Goal: Task Accomplishment & Management: Manage account settings

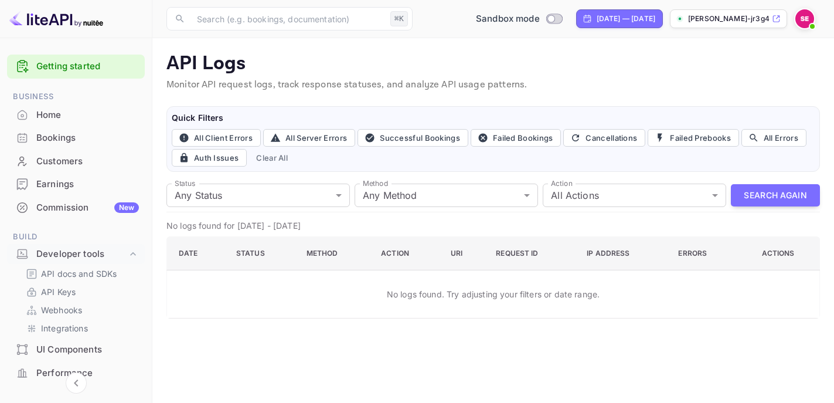
scroll to position [142, 0]
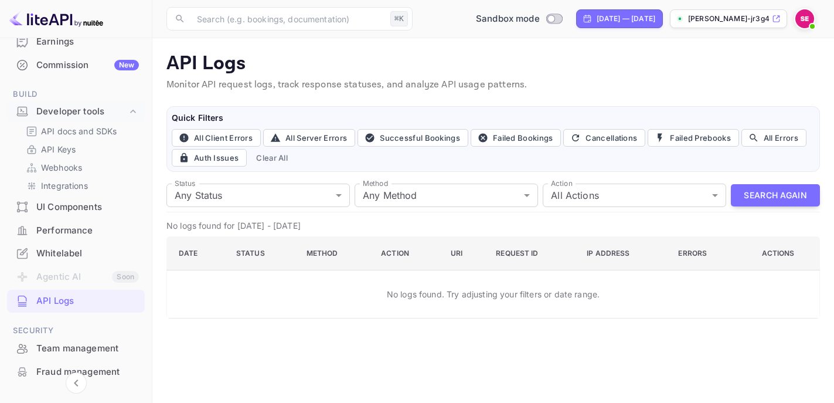
click at [50, 298] on div "API Logs" at bounding box center [87, 300] width 103 height 13
click at [57, 297] on div "API Logs" at bounding box center [87, 300] width 103 height 13
click at [775, 196] on button "Search Again" at bounding box center [775, 195] width 89 height 23
click at [748, 195] on button "Search Again" at bounding box center [775, 195] width 89 height 23
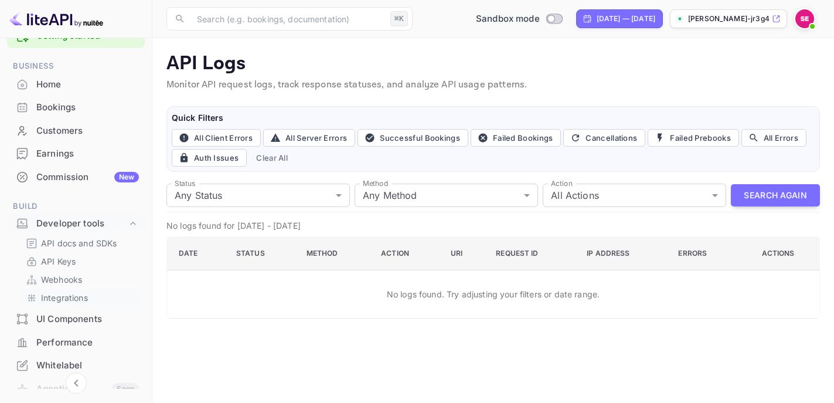
scroll to position [0, 0]
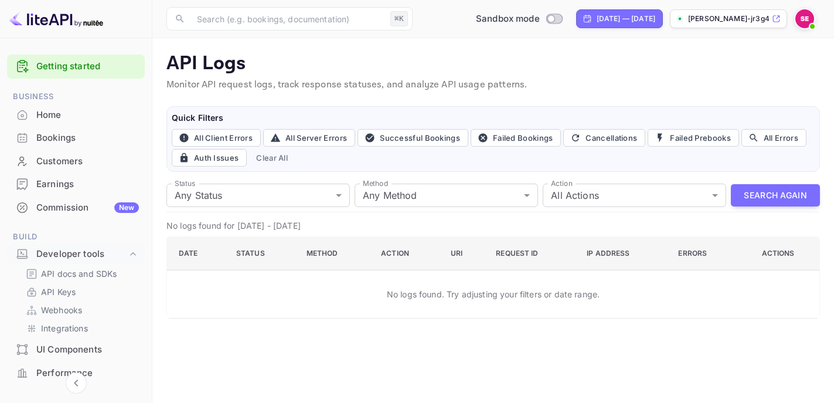
click at [78, 114] on div "Home" at bounding box center [87, 114] width 103 height 13
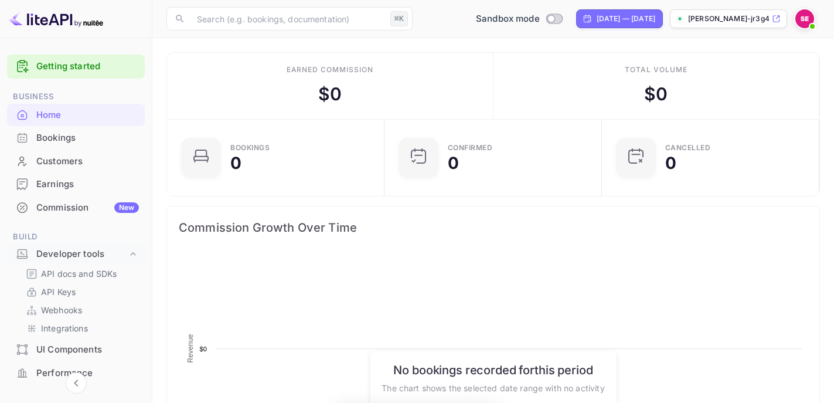
scroll to position [190, 210]
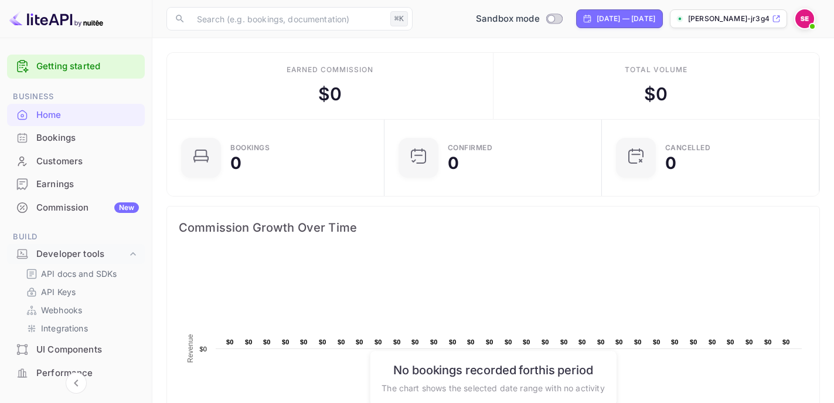
click at [94, 145] on div "Bookings" at bounding box center [76, 138] width 138 height 23
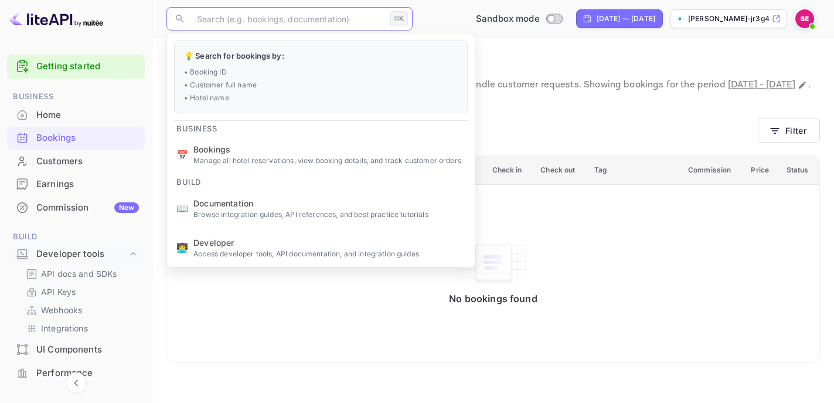
click at [288, 25] on input "text" at bounding box center [288, 18] width 196 height 23
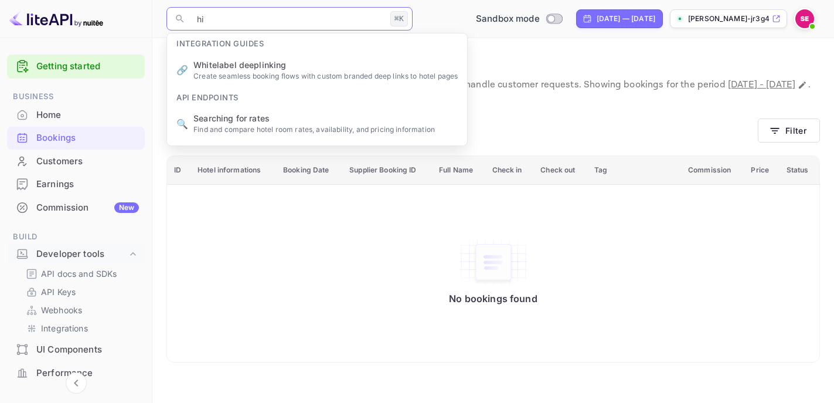
type input "h"
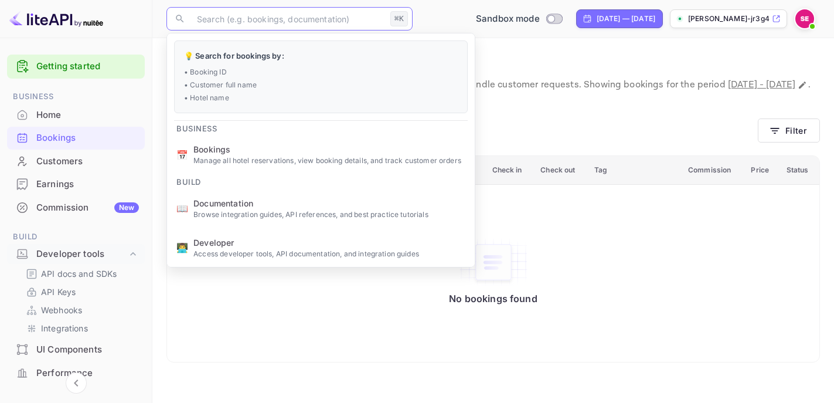
click at [53, 188] on div "Earnings" at bounding box center [87, 184] width 103 height 13
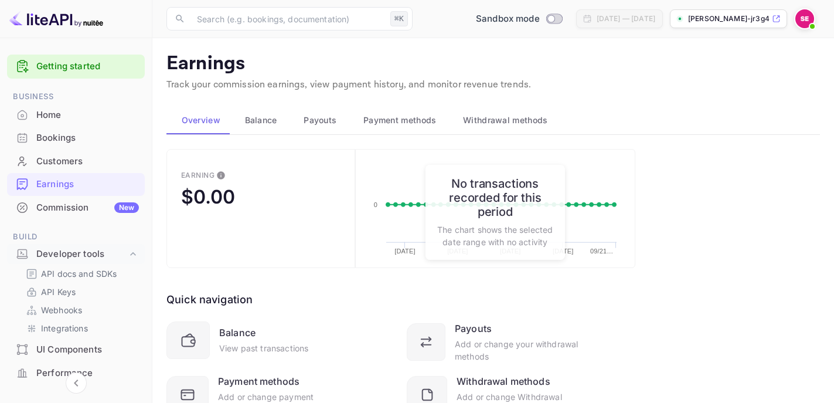
click at [57, 207] on div "Commission New" at bounding box center [87, 207] width 103 height 13
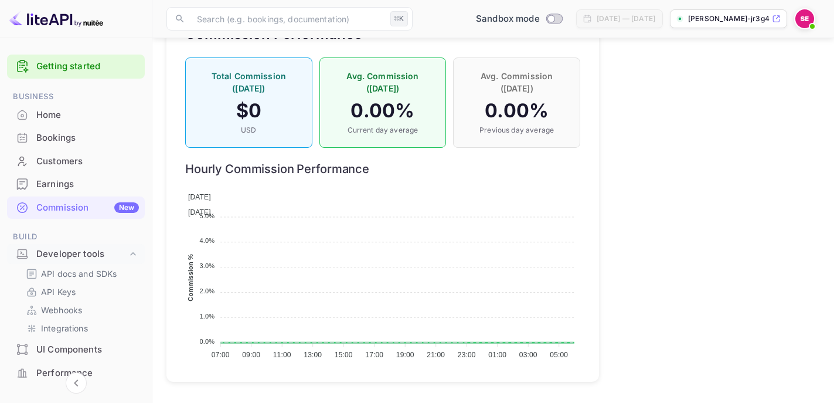
click at [91, 140] on div "Bookings" at bounding box center [87, 137] width 103 height 13
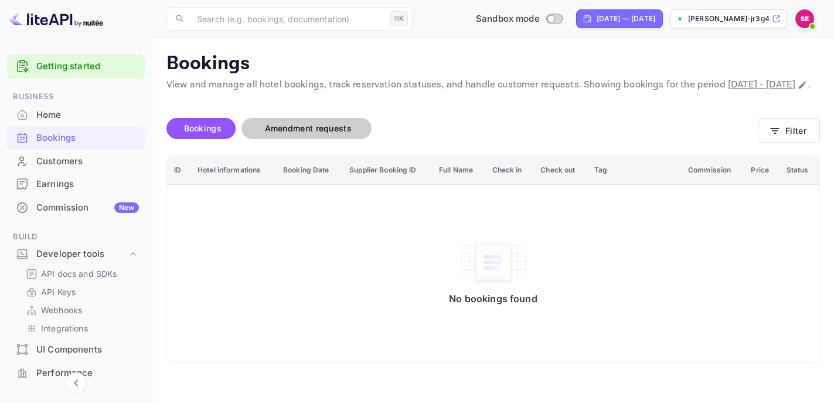
click at [284, 133] on span "Amendment requests" at bounding box center [308, 128] width 87 height 10
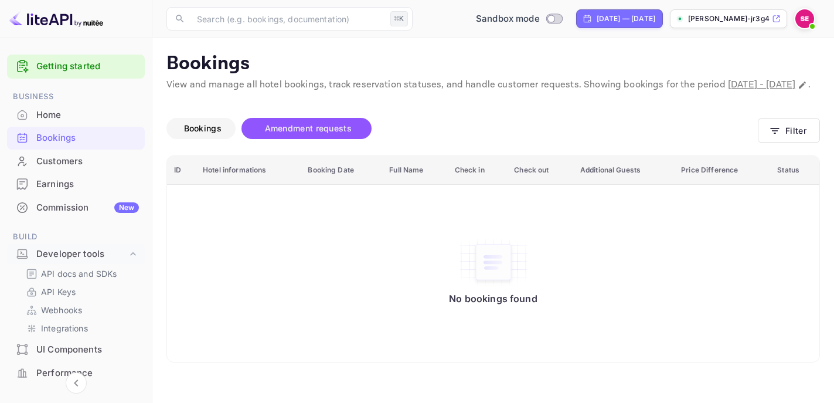
click at [210, 135] on span "Bookings" at bounding box center [202, 128] width 49 height 14
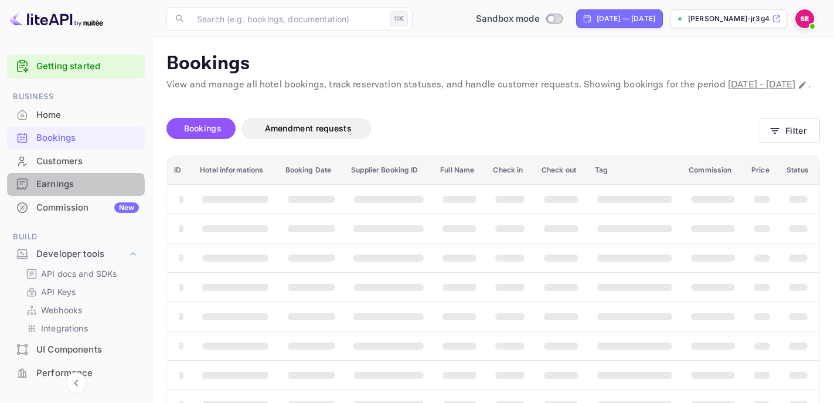
click at [73, 190] on div "Earnings" at bounding box center [87, 184] width 103 height 13
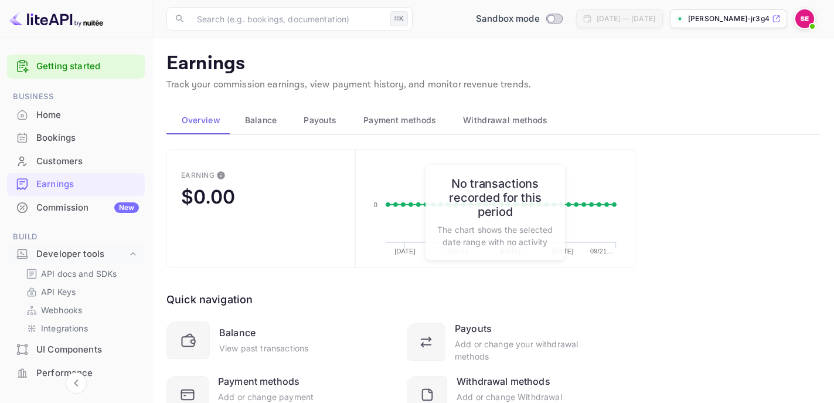
click at [329, 124] on span "Payouts" at bounding box center [320, 120] width 33 height 14
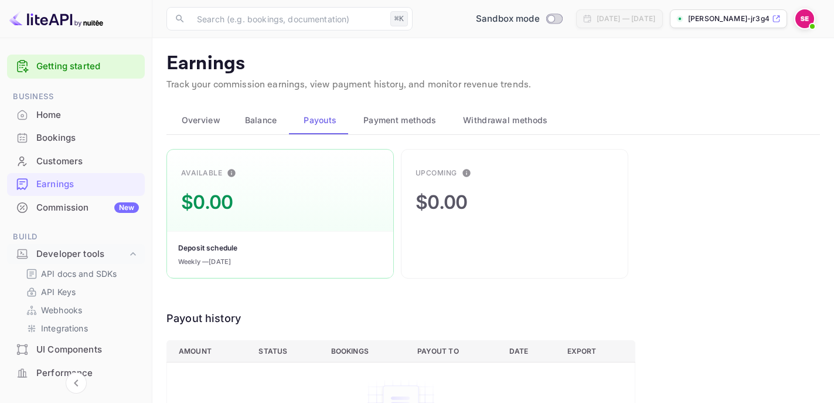
click at [261, 127] on span "Balance" at bounding box center [261, 120] width 32 height 14
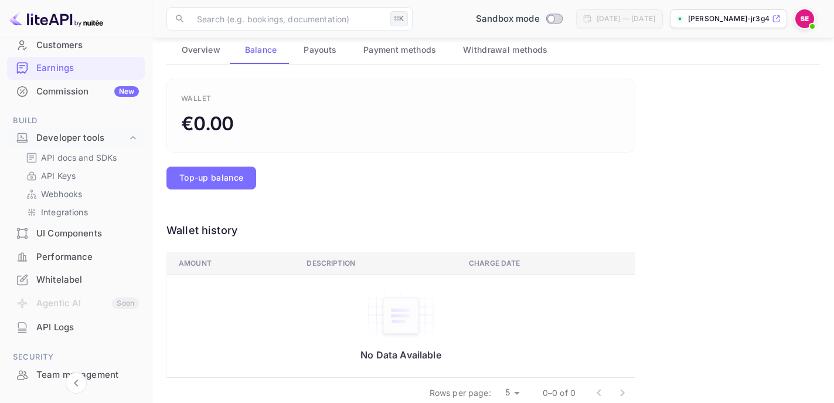
scroll to position [121, 0]
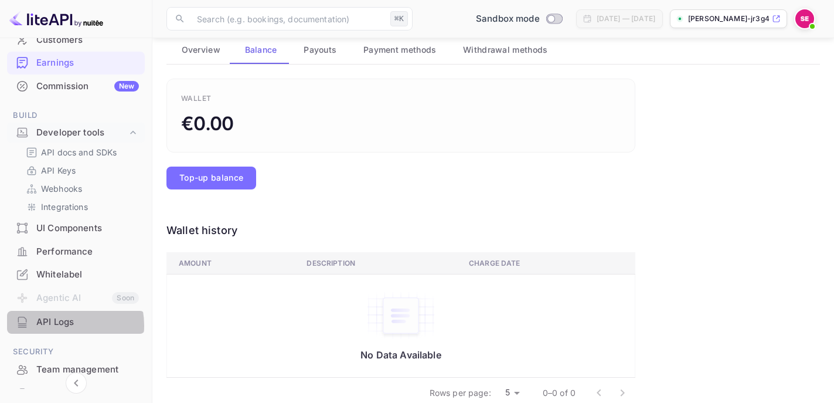
click at [57, 325] on div "API Logs" at bounding box center [87, 321] width 103 height 13
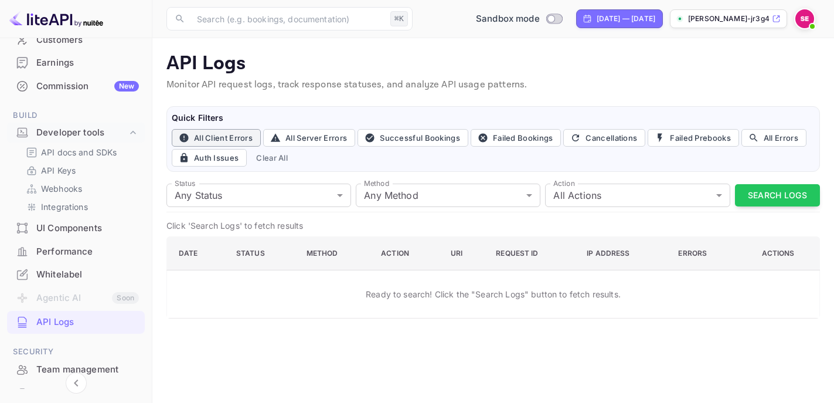
click at [243, 143] on button "All Client Errors" at bounding box center [216, 138] width 89 height 18
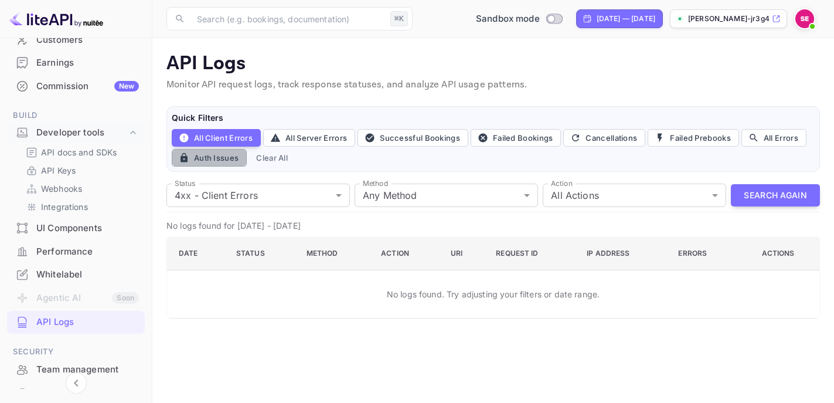
click at [227, 161] on button "Auth Issues" at bounding box center [209, 158] width 75 height 18
click at [215, 139] on button "All Client Errors" at bounding box center [216, 138] width 89 height 18
click at [340, 195] on body "Getting started Business Home Bookings Customers Earnings Commission New Build …" at bounding box center [417, 201] width 834 height 403
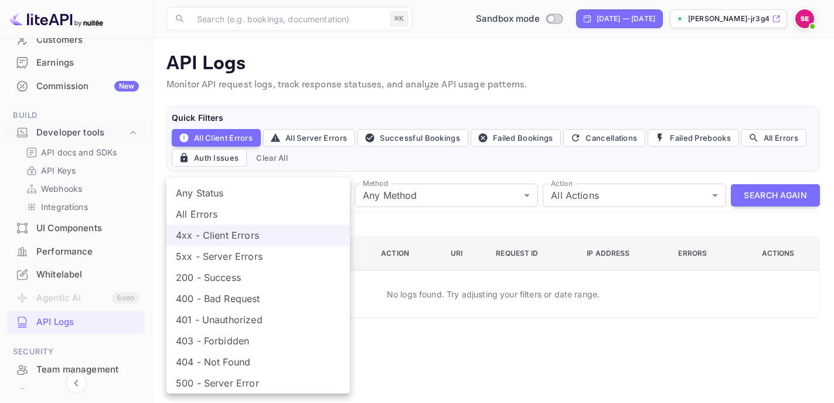
click at [306, 196] on li "Any Status" at bounding box center [257, 192] width 183 height 21
type input "all"
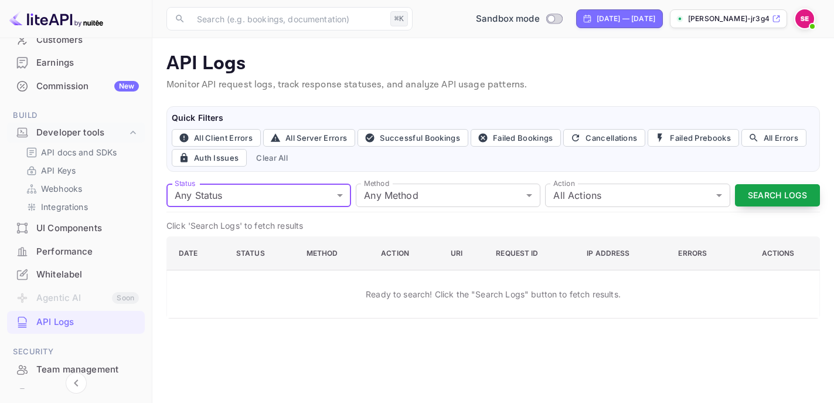
click at [796, 195] on button "Search Logs" at bounding box center [777, 195] width 85 height 23
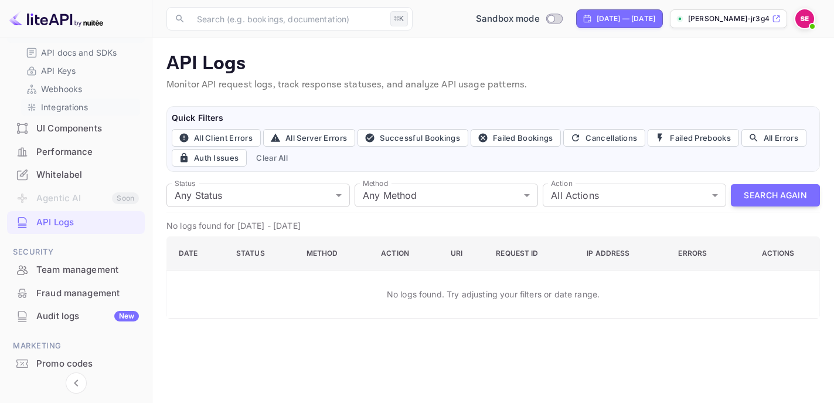
scroll to position [258, 0]
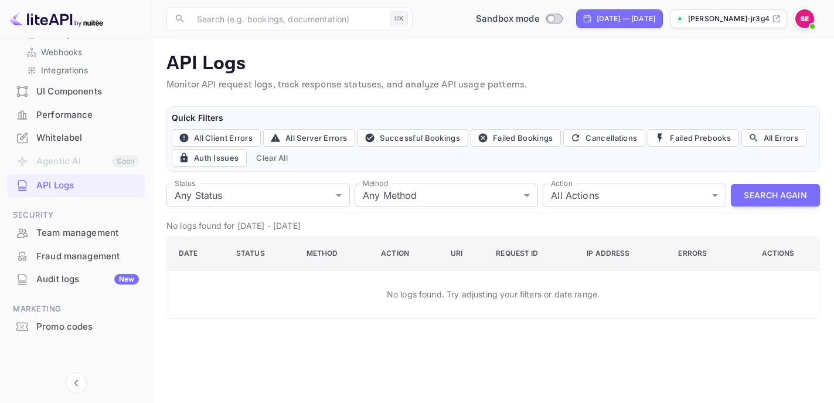
click at [67, 319] on div "Promo codes" at bounding box center [76, 326] width 138 height 23
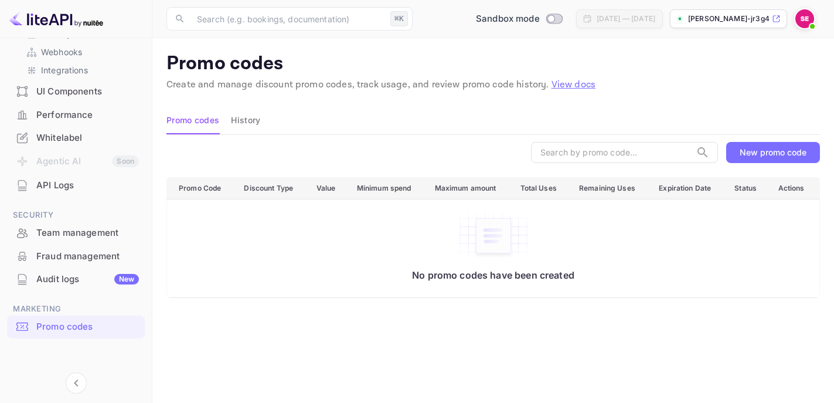
click at [253, 121] on button "History" at bounding box center [245, 120] width 29 height 28
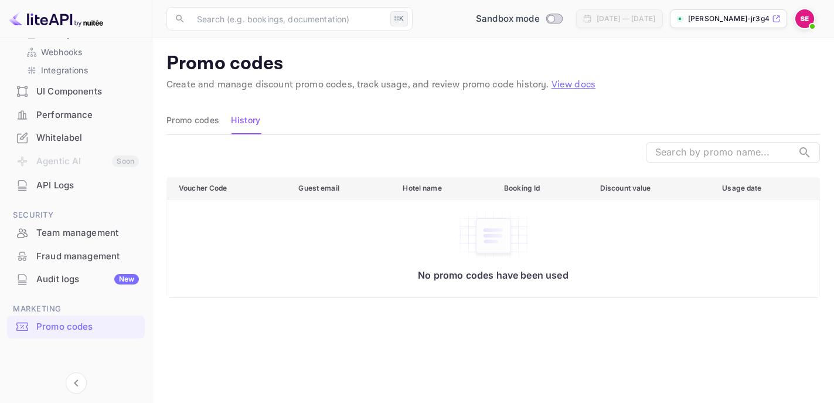
click at [212, 121] on button "Promo codes" at bounding box center [192, 120] width 53 height 28
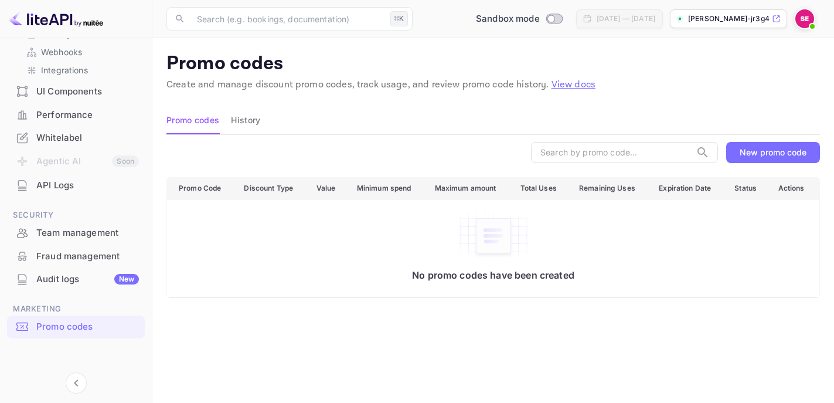
click at [745, 154] on div "New promo code" at bounding box center [773, 152] width 67 height 10
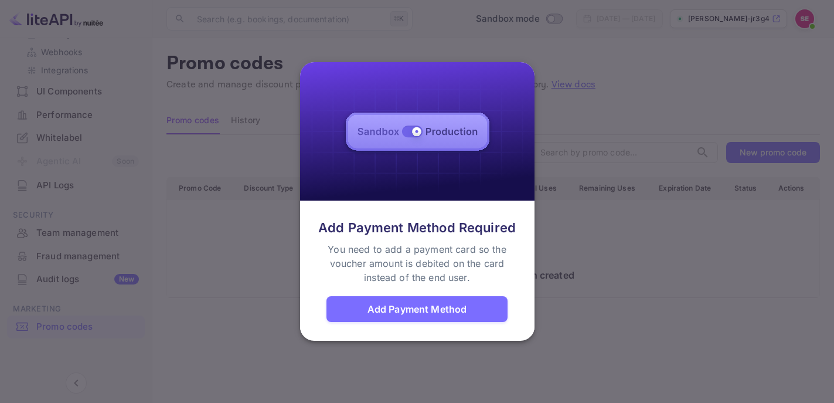
click at [564, 275] on div at bounding box center [417, 201] width 834 height 403
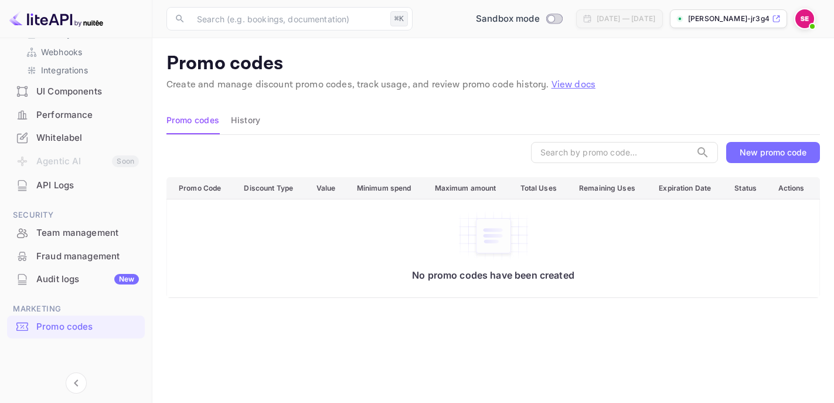
click at [83, 118] on div "Performance" at bounding box center [87, 114] width 103 height 13
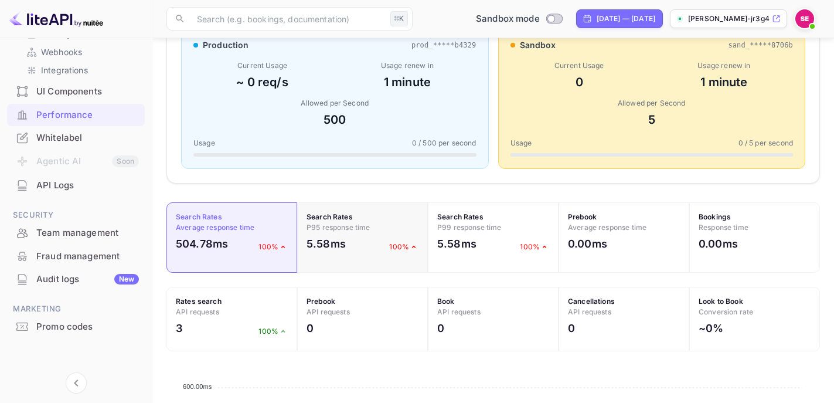
scroll to position [231, 0]
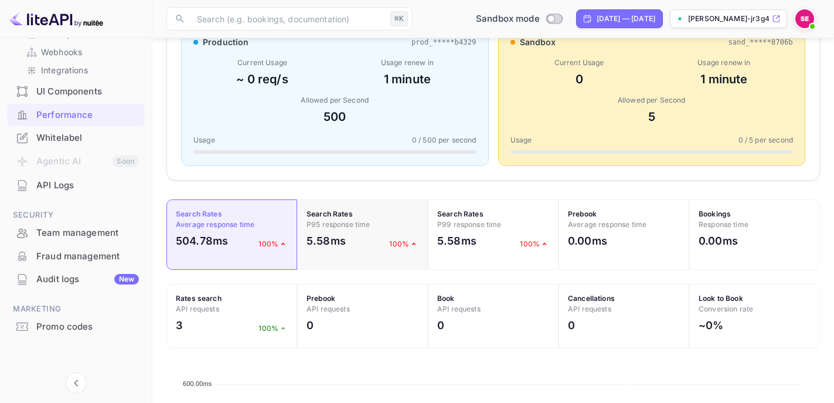
click at [353, 248] on div "5.58ms 100%" at bounding box center [362, 244] width 112 height 22
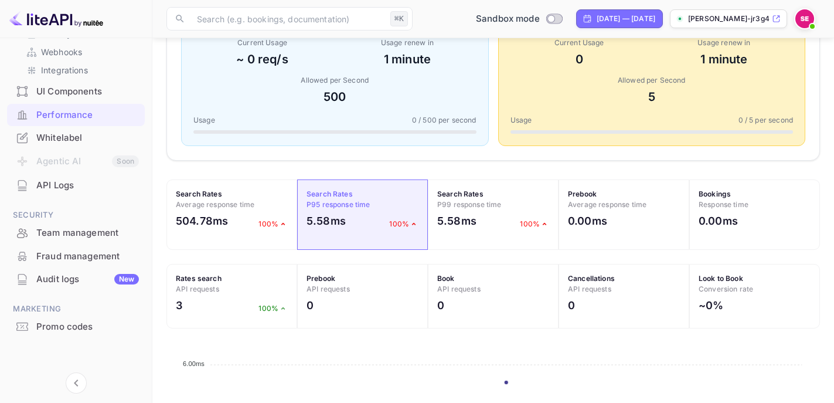
scroll to position [230, 0]
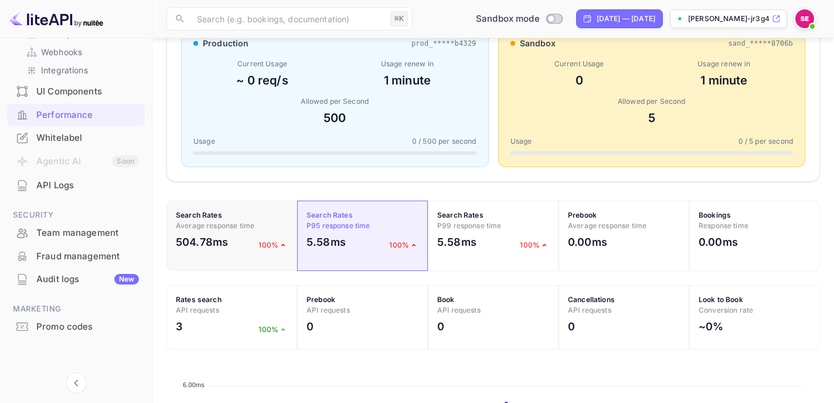
click at [268, 242] on p "100%" at bounding box center [272, 245] width 29 height 11
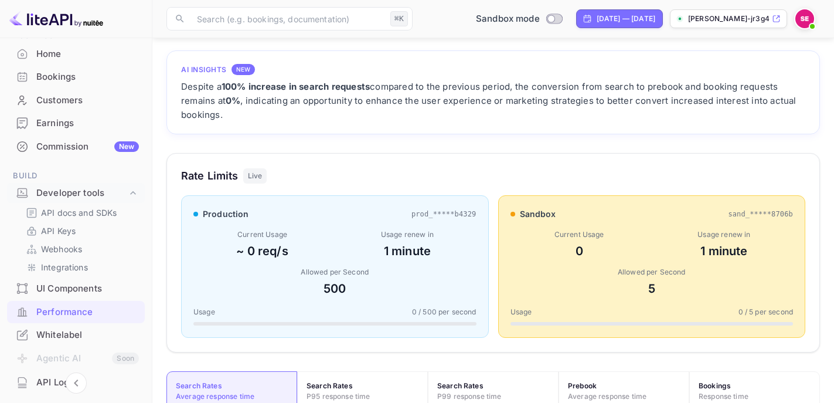
scroll to position [54, 0]
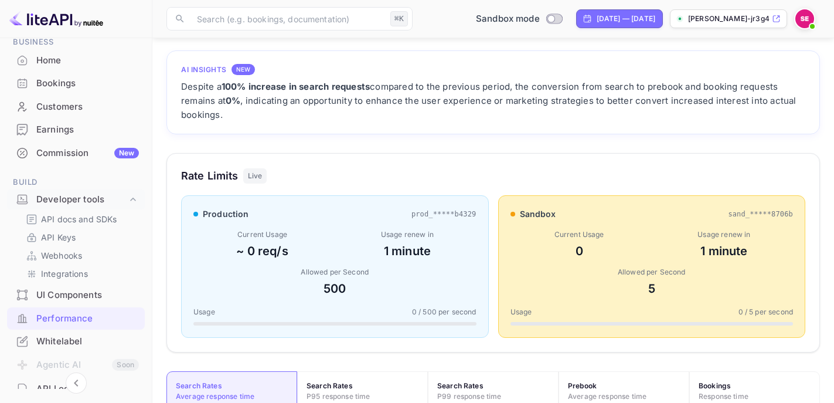
click at [57, 125] on div "Earnings" at bounding box center [87, 129] width 103 height 13
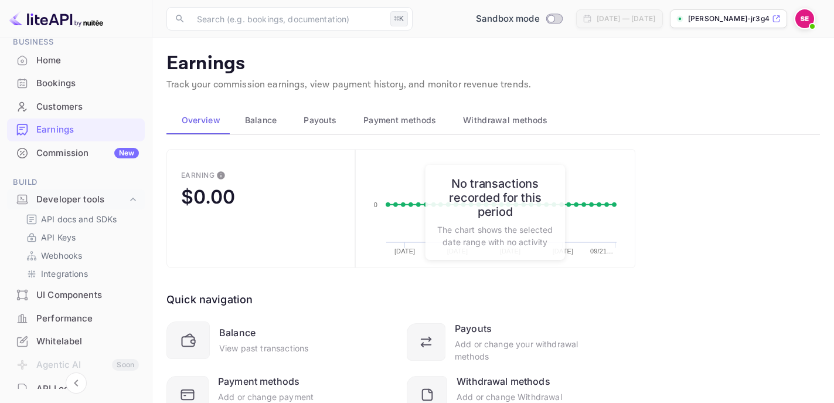
click at [86, 149] on div "Commission New" at bounding box center [87, 152] width 103 height 13
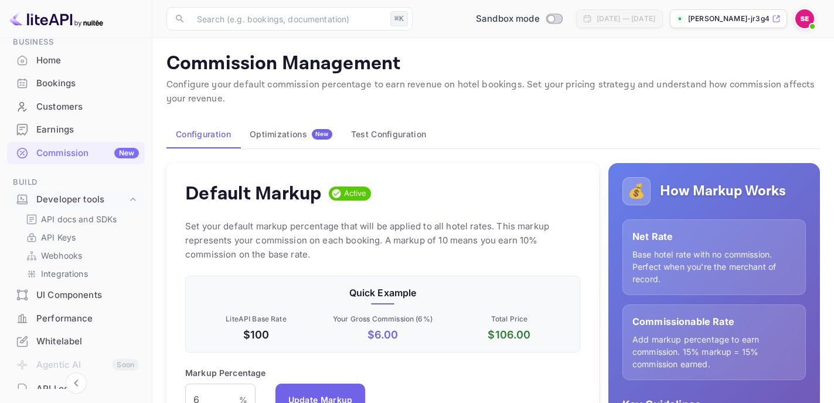
click at [322, 134] on span "New" at bounding box center [322, 134] width 21 height 8
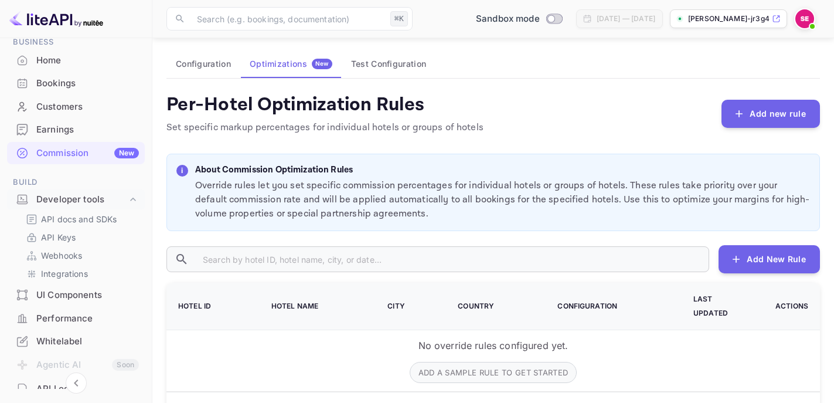
scroll to position [59, 0]
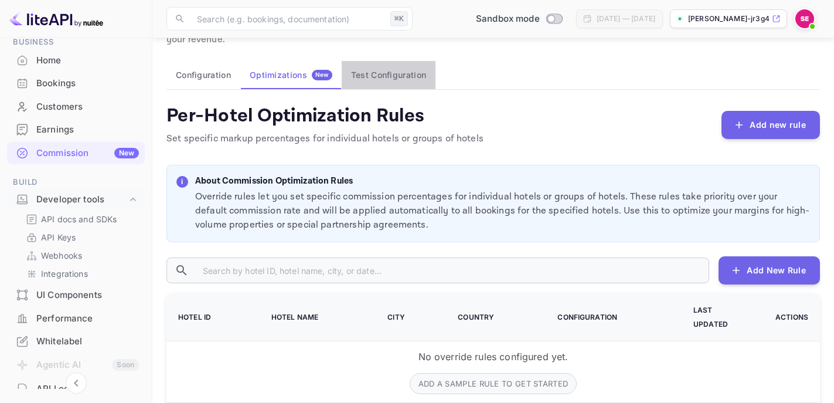
click at [380, 79] on button "Test Configuration" at bounding box center [389, 75] width 94 height 28
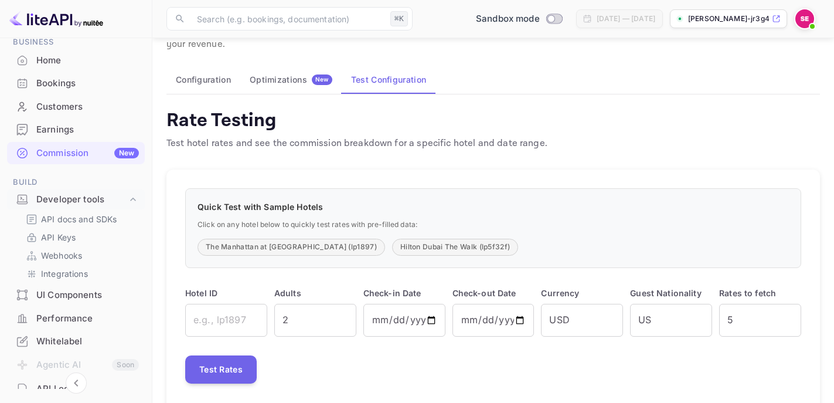
scroll to position [56, 0]
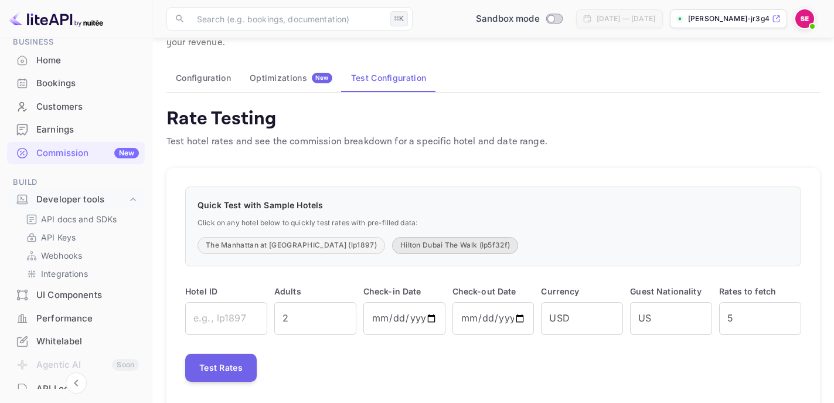
click at [441, 245] on button "Hilton Dubai The Walk (lp5f32f)" at bounding box center [455, 245] width 126 height 17
type input "lp5f32f"
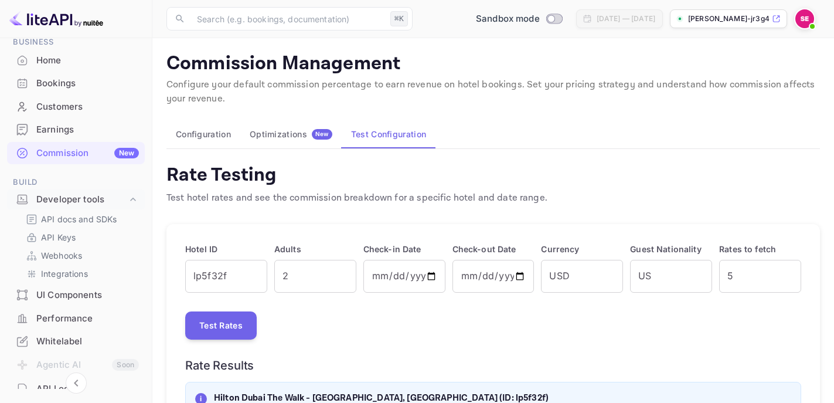
click at [296, 142] on button "Optimizations New" at bounding box center [290, 134] width 101 height 28
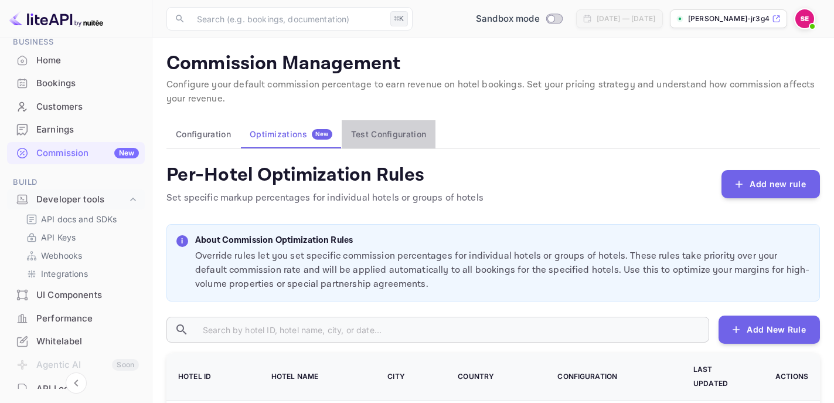
click at [385, 134] on button "Test Configuration" at bounding box center [389, 134] width 94 height 28
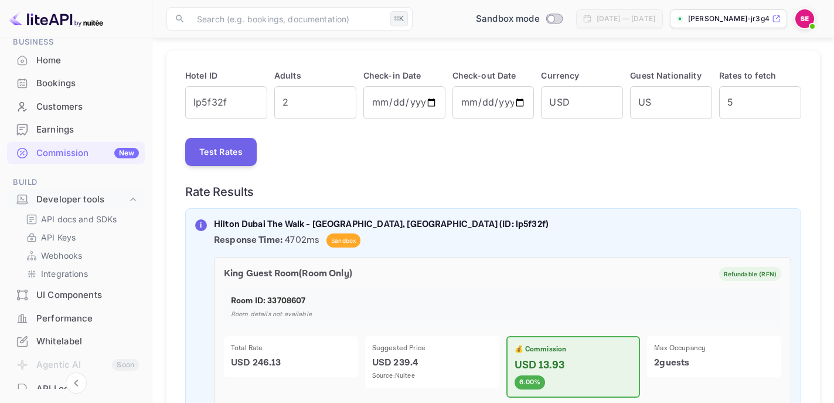
scroll to position [160, 0]
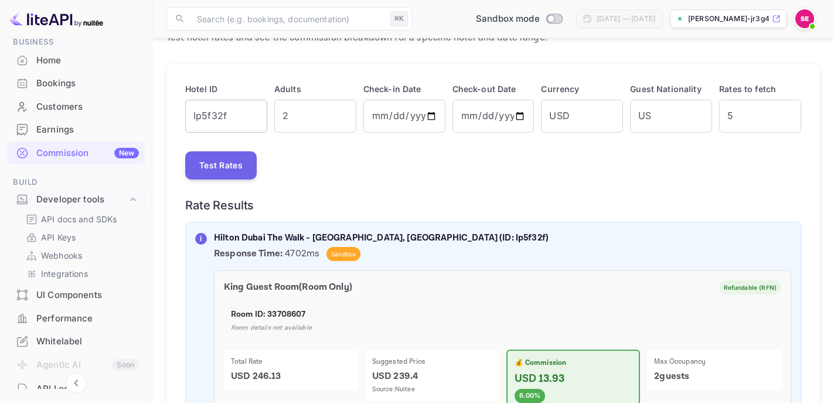
click at [244, 117] on input "lp5f32f" at bounding box center [226, 116] width 82 height 33
click at [287, 154] on div "Test Rates" at bounding box center [493, 165] width 616 height 28
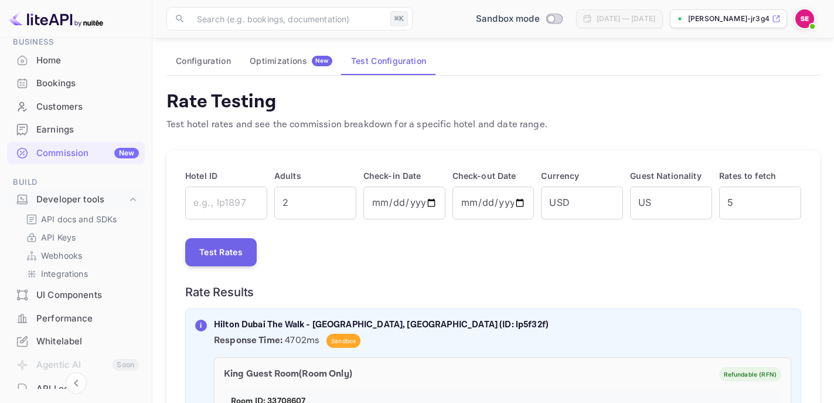
scroll to position [72, 0]
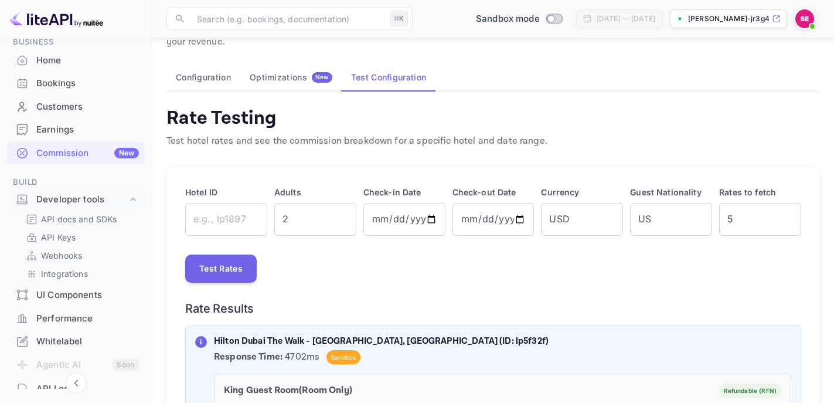
scroll to position [52, 0]
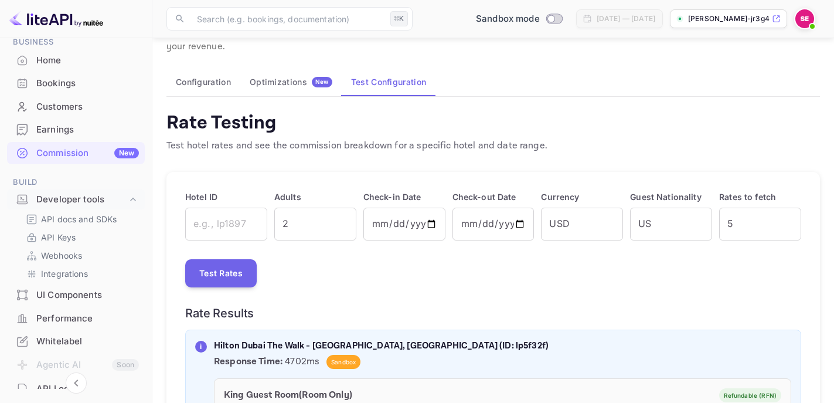
click at [230, 87] on button "Configuration" at bounding box center [203, 82] width 74 height 28
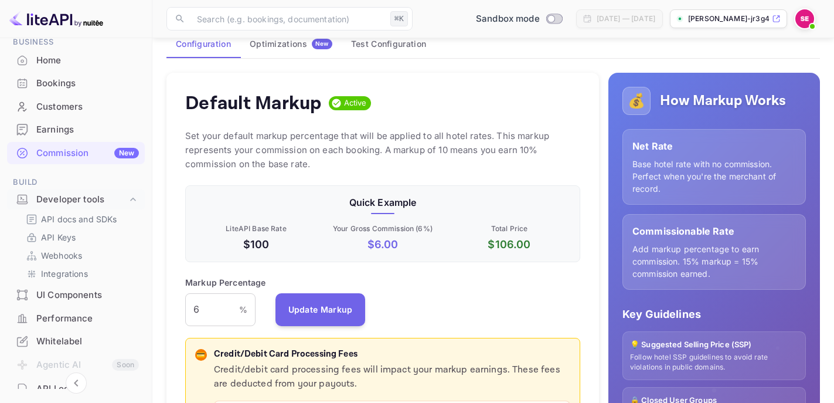
scroll to position [91, 0]
click at [382, 49] on button "Test Configuration" at bounding box center [389, 43] width 94 height 28
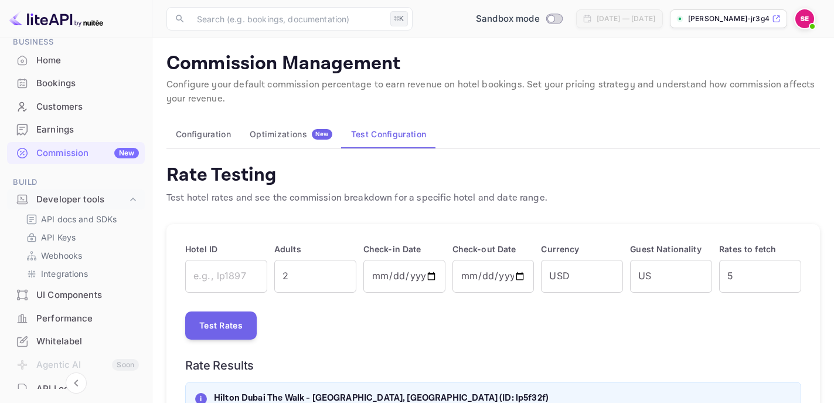
click at [302, 144] on button "Optimizations New" at bounding box center [290, 134] width 101 height 28
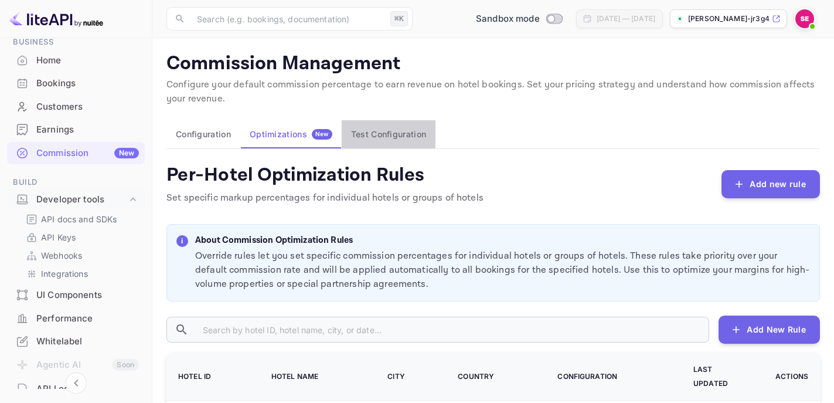
click at [393, 133] on button "Test Configuration" at bounding box center [389, 134] width 94 height 28
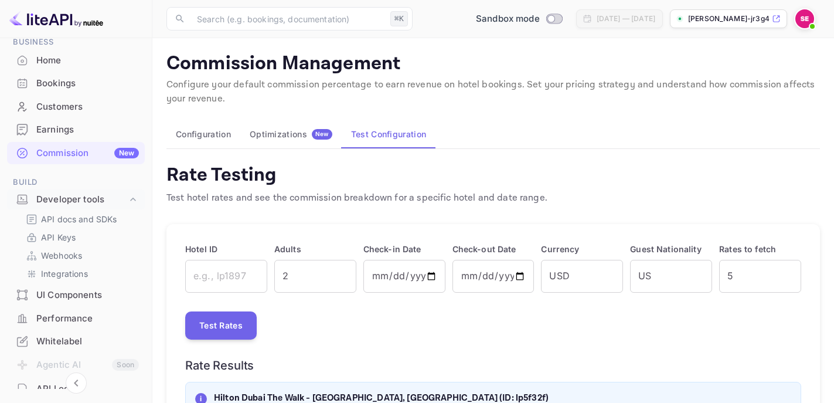
scroll to position [15, 0]
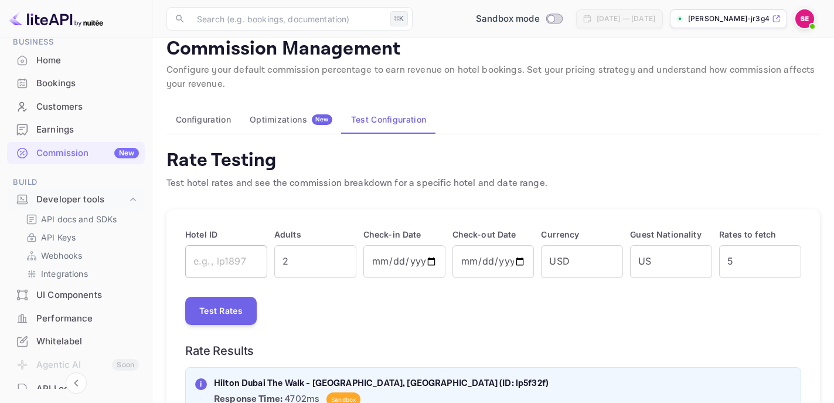
click at [235, 268] on input "text" at bounding box center [226, 261] width 82 height 33
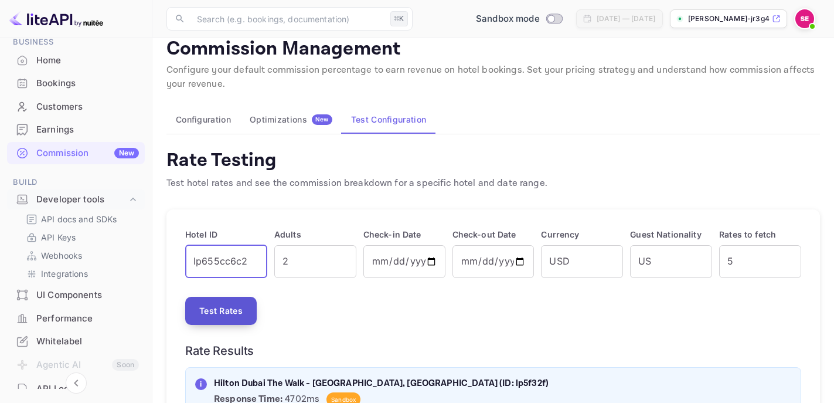
click at [233, 304] on button "Test Rates" at bounding box center [220, 311] width 71 height 28
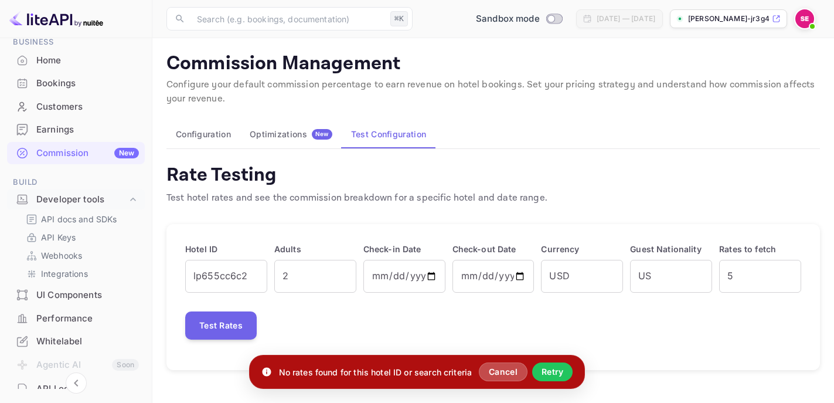
click at [502, 367] on button "Cancel" at bounding box center [503, 371] width 49 height 19
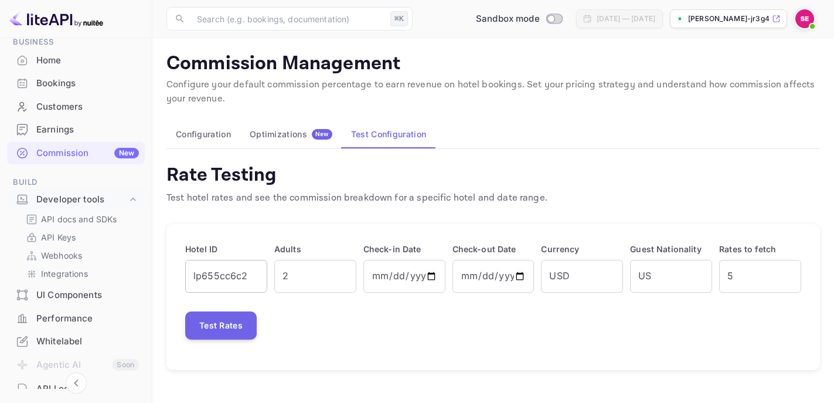
click at [252, 274] on input "lp655cc6c2" at bounding box center [226, 276] width 82 height 33
type input "lp656d3d48"
click at [240, 322] on button "Test Rates" at bounding box center [220, 325] width 71 height 28
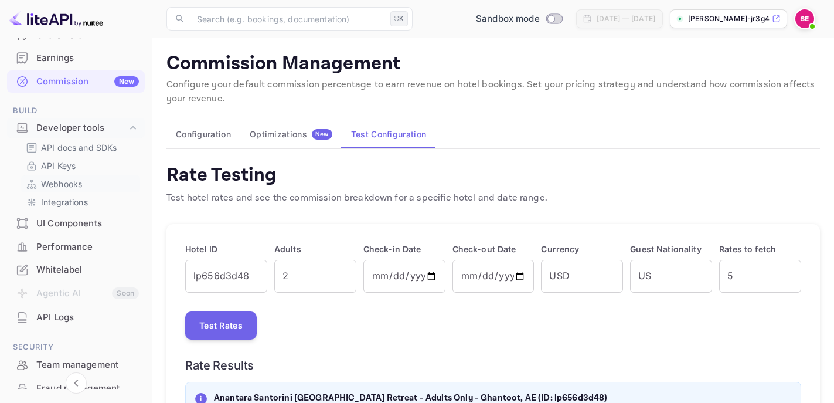
scroll to position [134, 0]
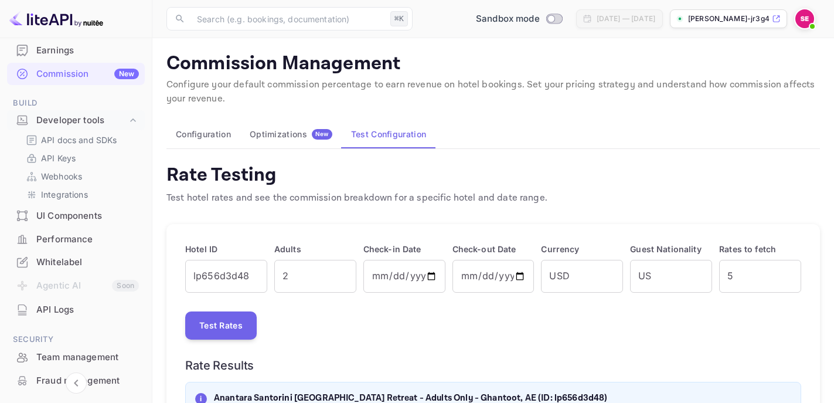
click at [57, 299] on div "API Logs" at bounding box center [76, 309] width 138 height 23
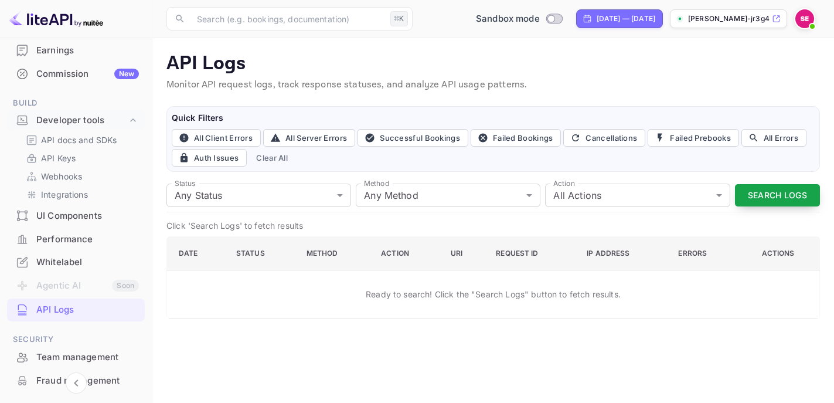
click at [773, 189] on button "Search Logs" at bounding box center [777, 195] width 85 height 23
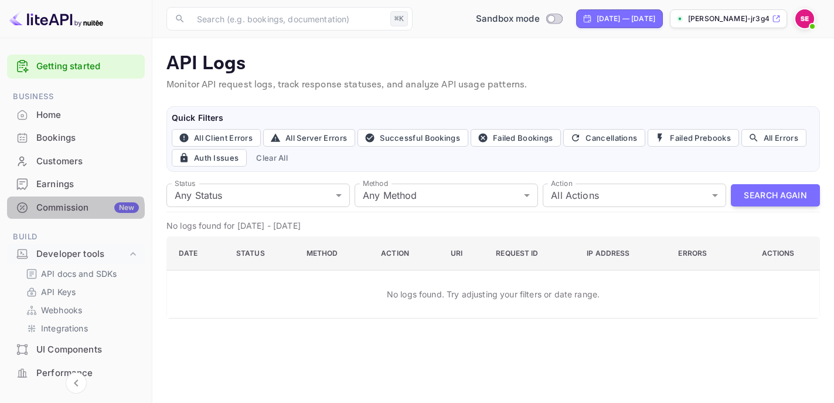
click at [72, 214] on div "Commission New" at bounding box center [76, 207] width 138 height 23
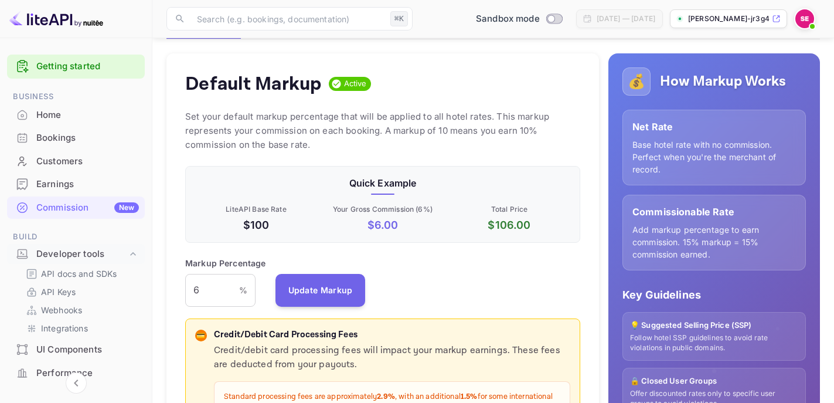
scroll to position [48, 0]
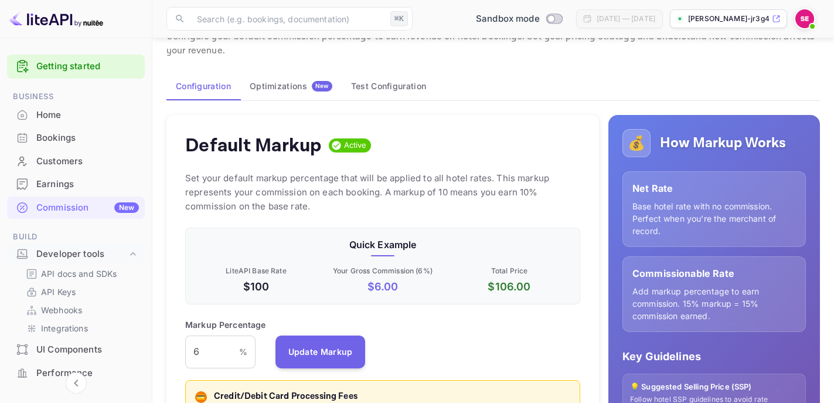
click at [393, 89] on button "Test Configuration" at bounding box center [389, 86] width 94 height 28
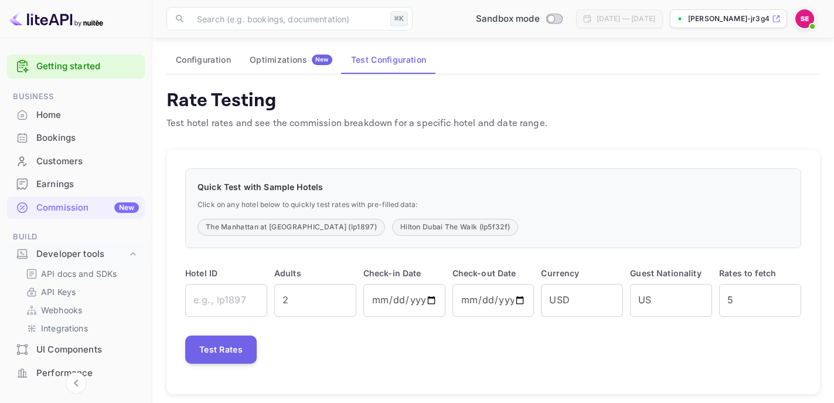
scroll to position [87, 0]
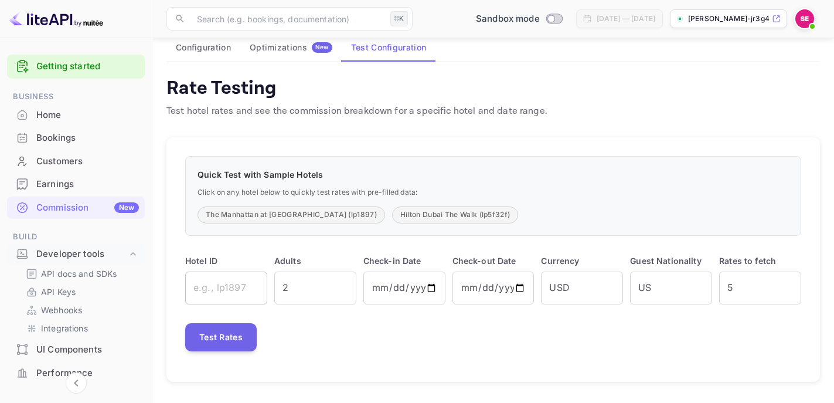
click at [238, 286] on input "text" at bounding box center [226, 287] width 82 height 33
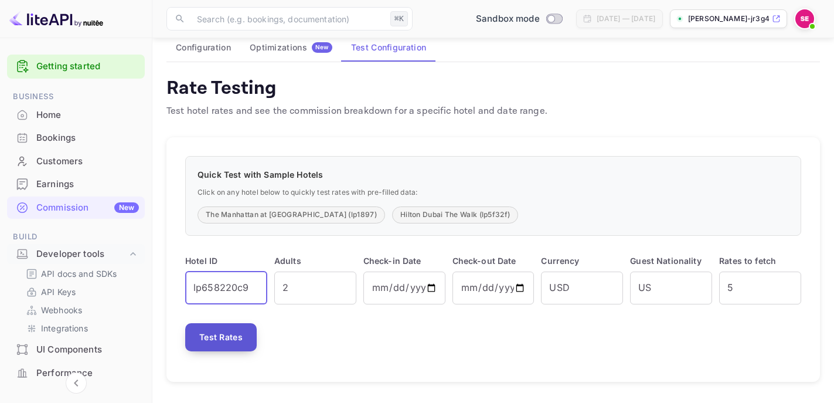
click at [237, 332] on button "Test Rates" at bounding box center [220, 337] width 71 height 28
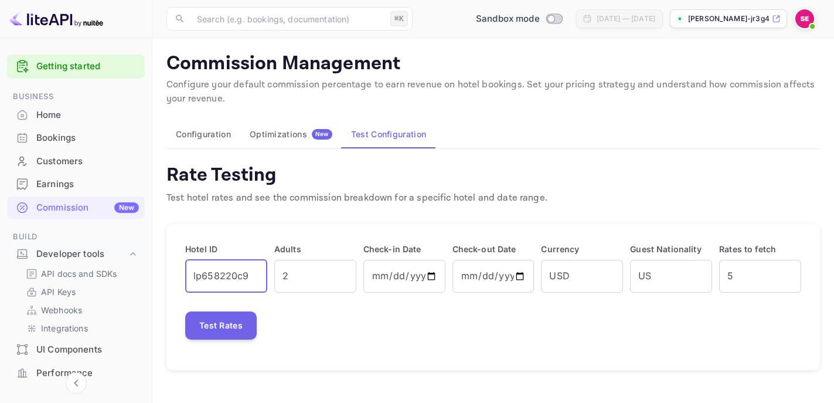
drag, startPoint x: 254, startPoint y: 275, endPoint x: 182, endPoint y: 270, distance: 72.2
click at [182, 270] on div "Hotel ID lp658220c9 ​" at bounding box center [222, 264] width 89 height 57
click at [222, 324] on button "Test Rates" at bounding box center [220, 325] width 71 height 28
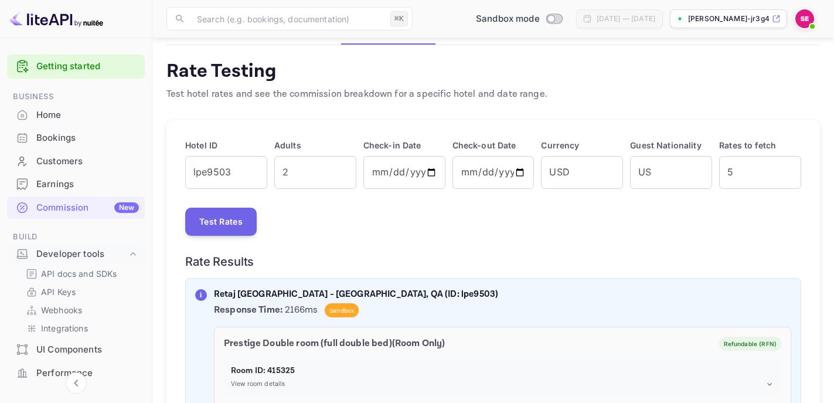
scroll to position [100, 0]
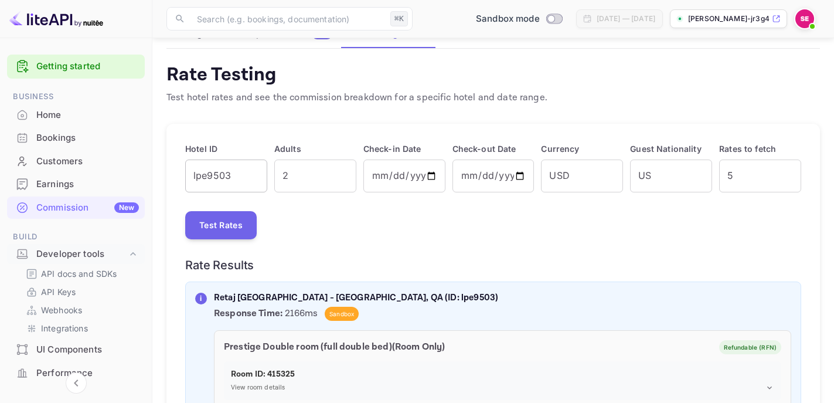
click at [245, 171] on input "lpe9503" at bounding box center [226, 175] width 82 height 33
type input "lp656d3d48"
click at [234, 225] on button "Test Rates" at bounding box center [220, 225] width 71 height 28
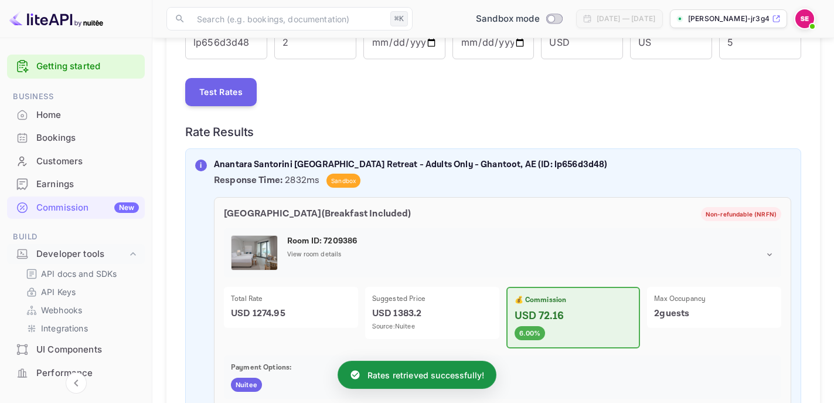
scroll to position [236, 0]
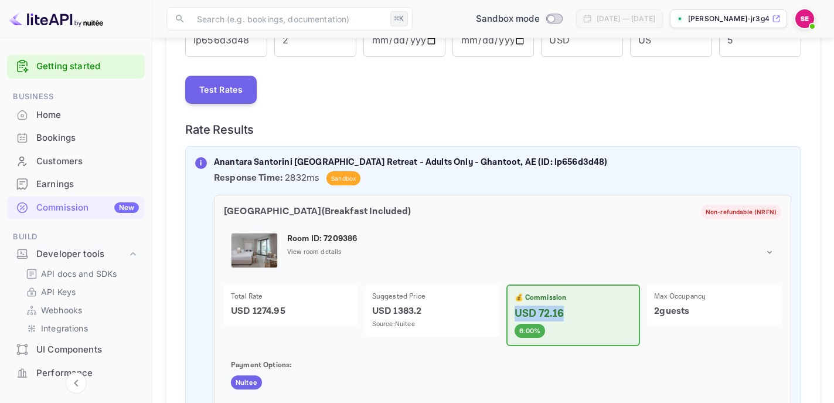
drag, startPoint x: 562, startPoint y: 315, endPoint x: 509, endPoint y: 315, distance: 53.3
click at [509, 315] on div "💰 Commission USD 72.16 6.00%" at bounding box center [573, 315] width 134 height 62
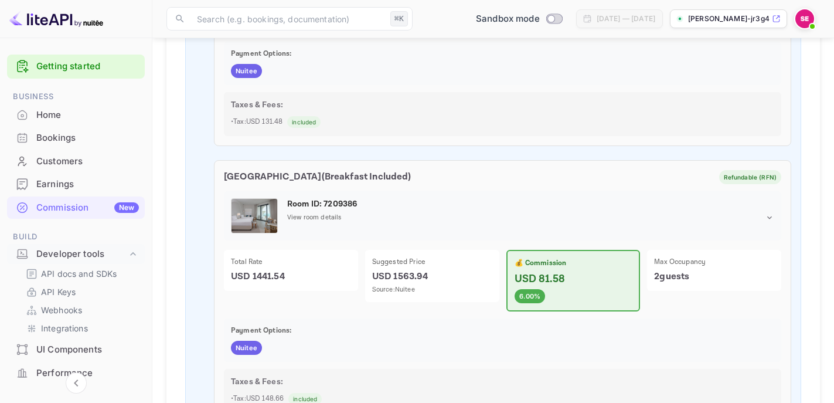
scroll to position [574, 0]
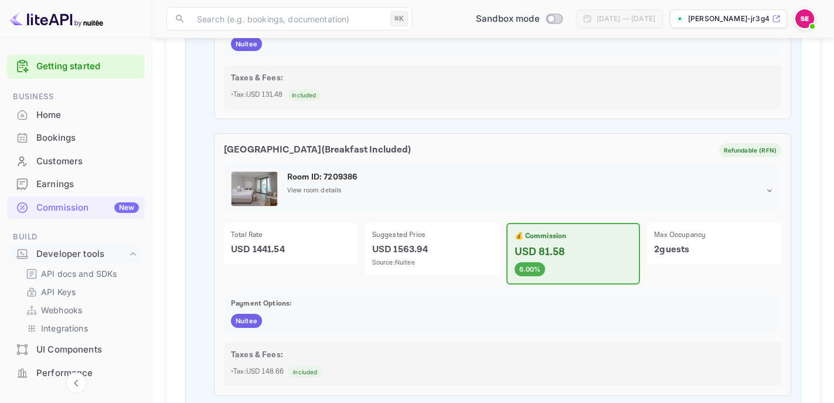
click at [73, 108] on div "Home" at bounding box center [87, 114] width 103 height 13
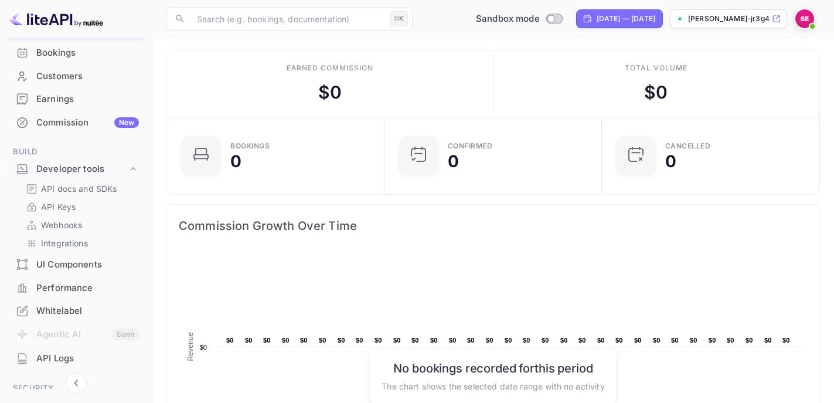
scroll to position [89, 0]
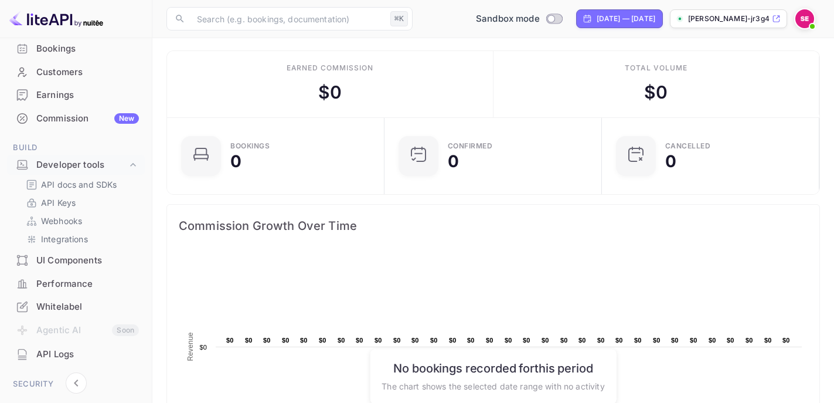
click at [64, 353] on div "API Logs" at bounding box center [87, 353] width 103 height 13
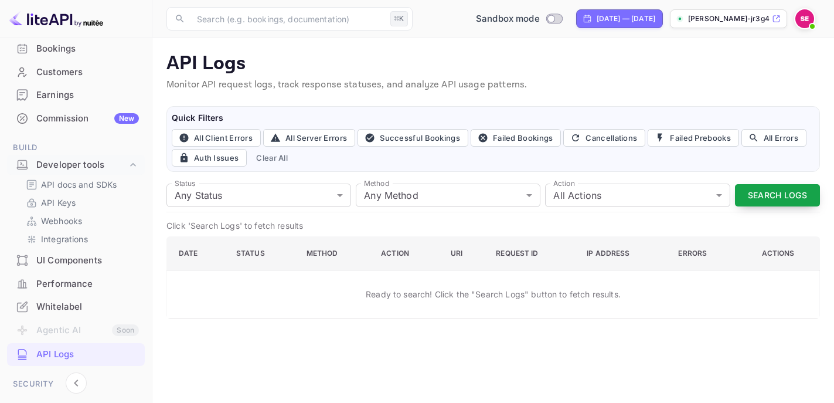
click at [754, 189] on button "Search Logs" at bounding box center [777, 195] width 85 height 23
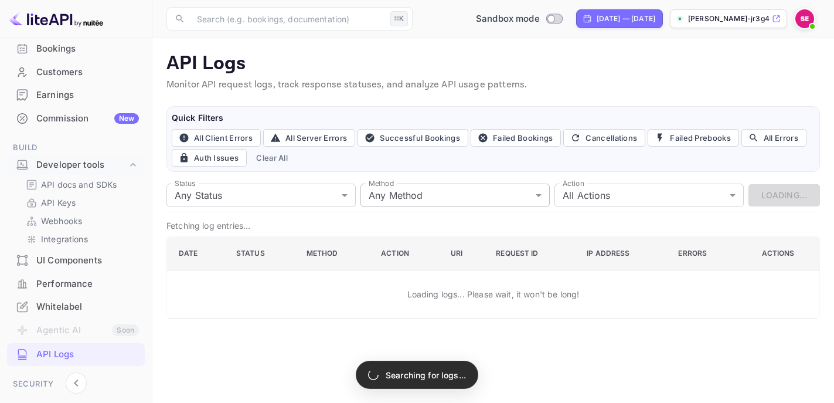
click at [541, 199] on body "Getting started Business Home Bookings Customers Earnings Commission New Build …" at bounding box center [417, 201] width 834 height 403
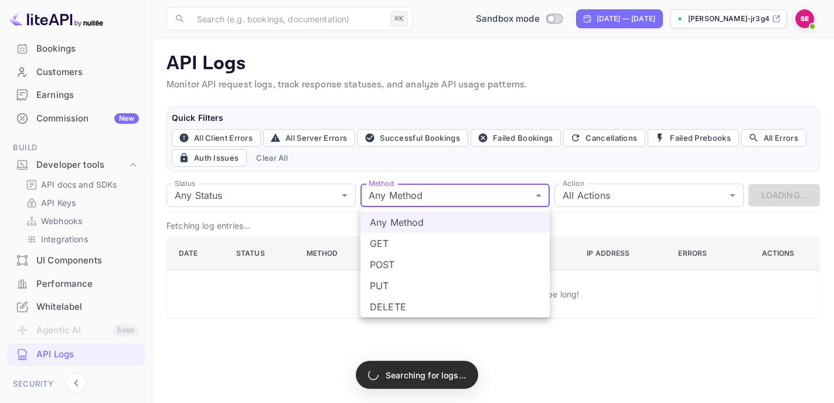
click at [505, 233] on li "GET" at bounding box center [454, 243] width 189 height 21
type input "get"
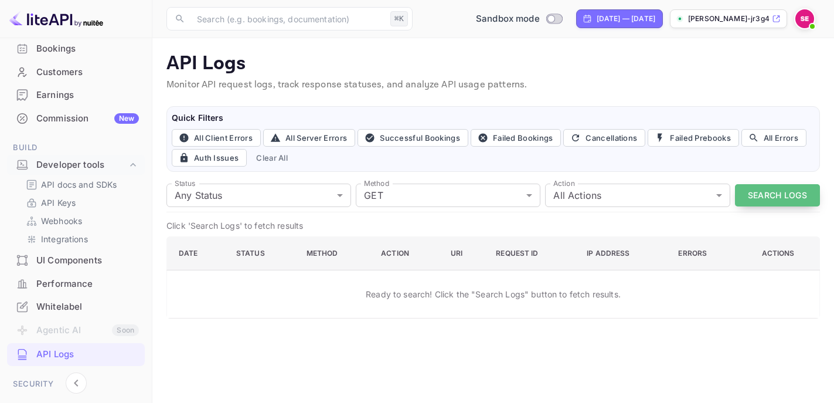
click at [759, 198] on button "Search Logs" at bounding box center [777, 195] width 85 height 23
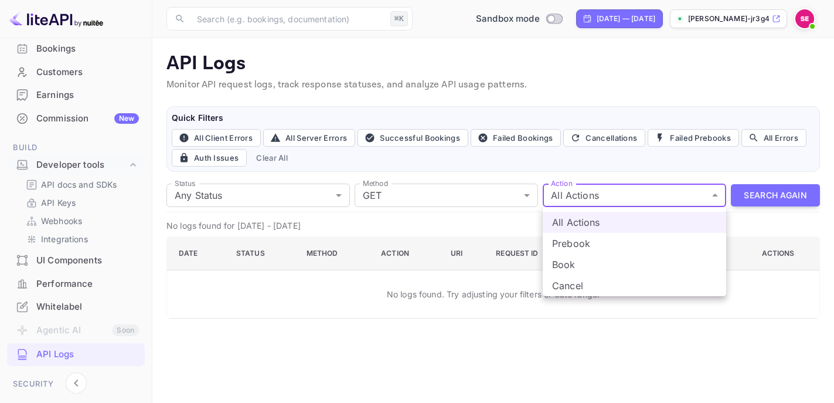
click at [599, 203] on body "Getting started Business Home Bookings Customers Earnings Commission New Build …" at bounding box center [417, 201] width 834 height 403
click at [599, 203] on div at bounding box center [417, 201] width 834 height 403
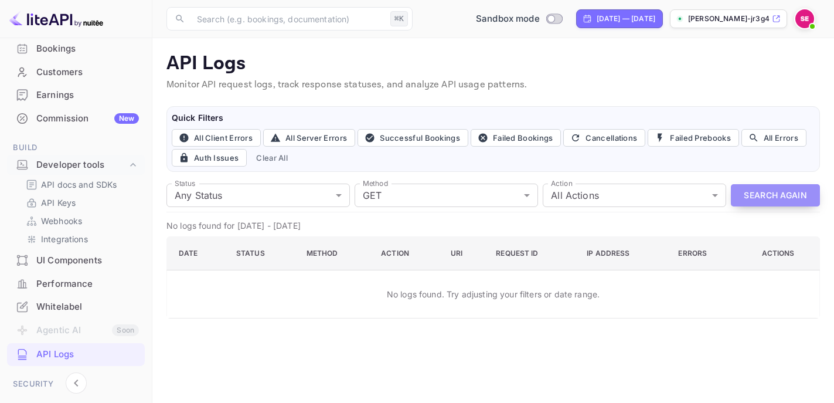
click at [761, 195] on button "Search Again" at bounding box center [775, 195] width 89 height 23
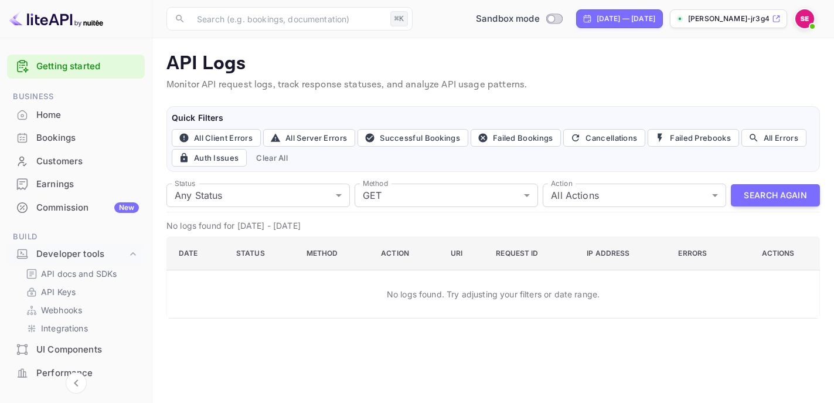
click at [69, 120] on div "Home" at bounding box center [87, 114] width 103 height 13
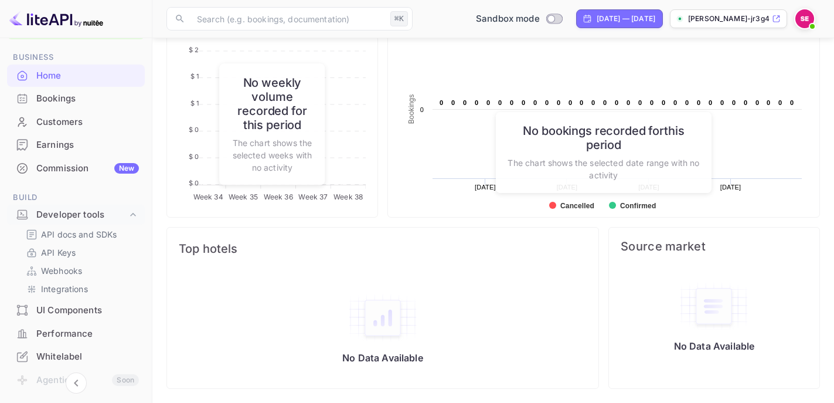
scroll to position [46, 0]
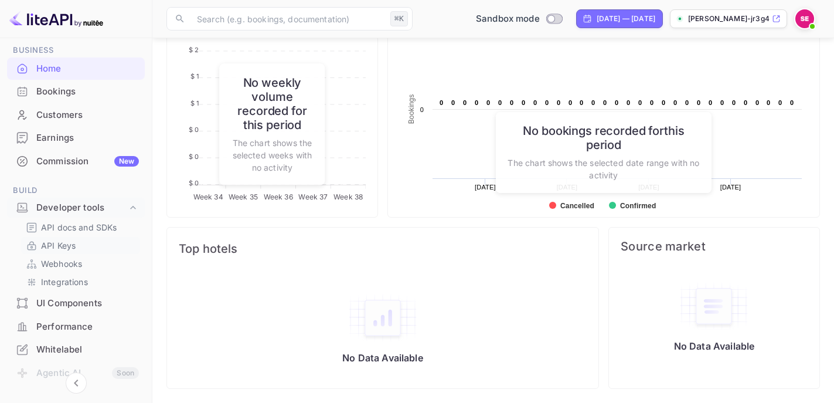
click at [67, 242] on p "API Keys" at bounding box center [58, 245] width 35 height 12
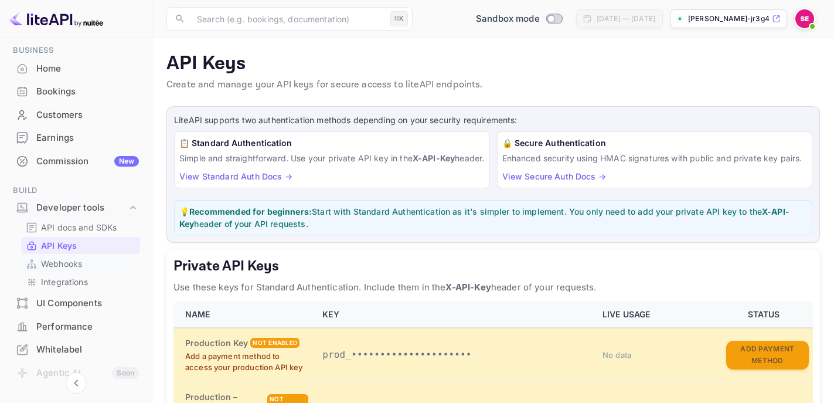
click at [63, 266] on p "Webhooks" at bounding box center [61, 263] width 41 height 12
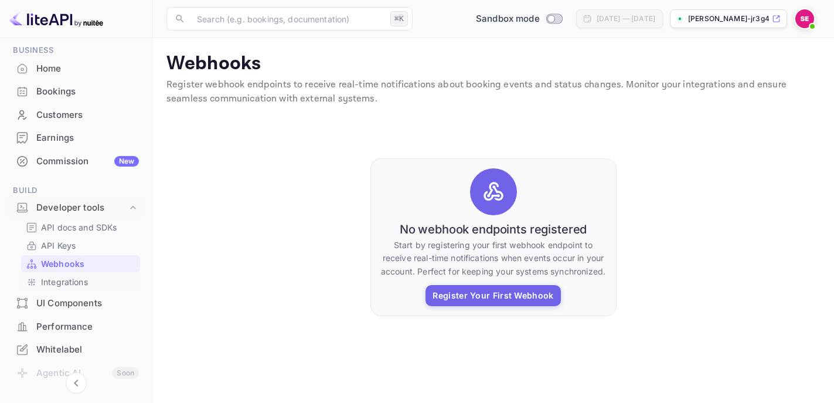
click at [79, 284] on p "Integrations" at bounding box center [64, 281] width 47 height 12
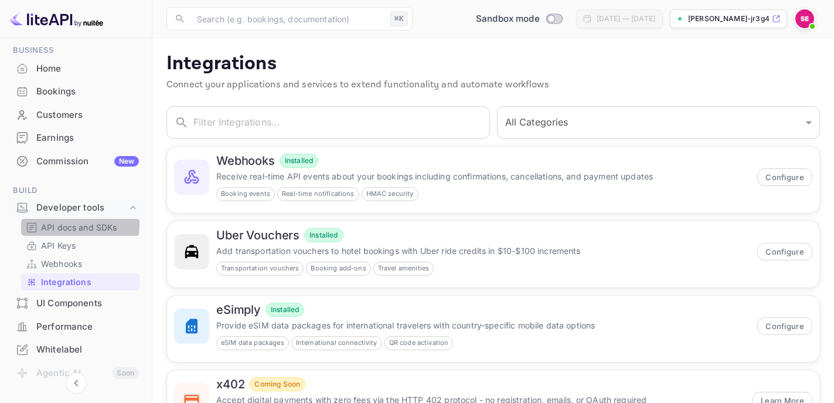
click at [75, 224] on p "API docs and SDKs" at bounding box center [79, 227] width 76 height 12
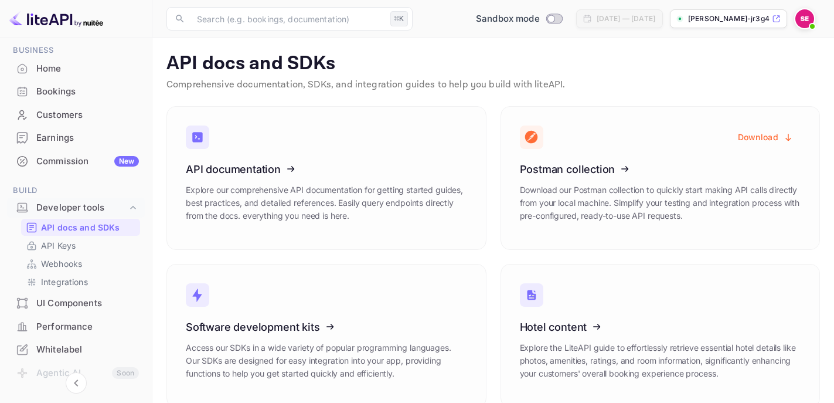
click at [61, 96] on div "Bookings" at bounding box center [87, 91] width 103 height 13
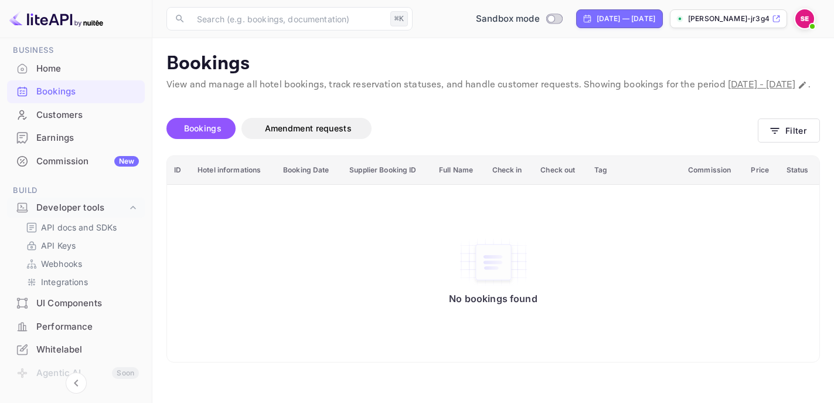
click at [64, 121] on div "Customers" at bounding box center [87, 114] width 103 height 13
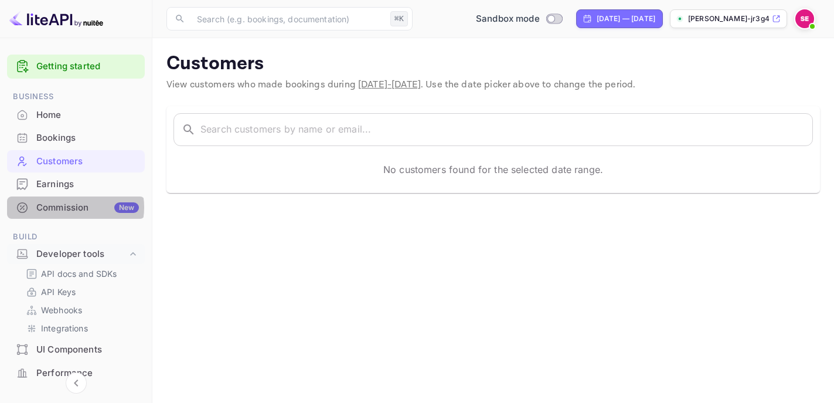
click at [71, 207] on div "Commission New" at bounding box center [87, 207] width 103 height 13
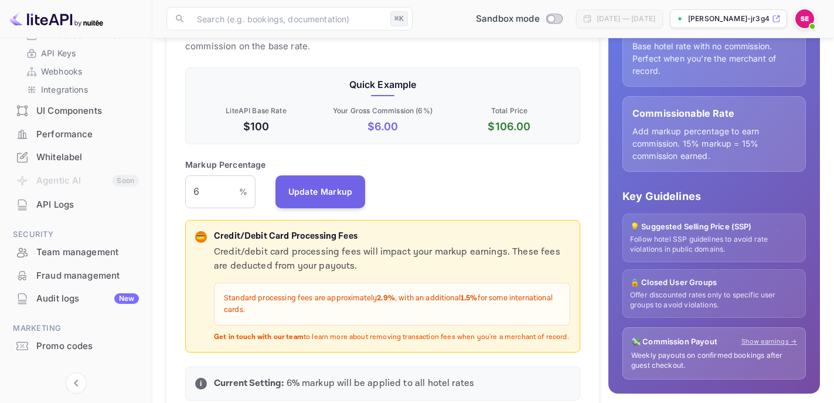
scroll to position [258, 0]
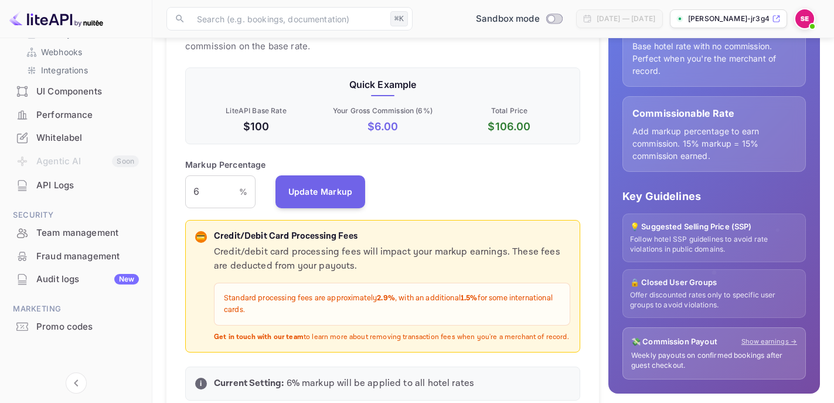
click at [73, 322] on div "Promo codes" at bounding box center [87, 326] width 103 height 13
